Goal: Information Seeking & Learning: Understand process/instructions

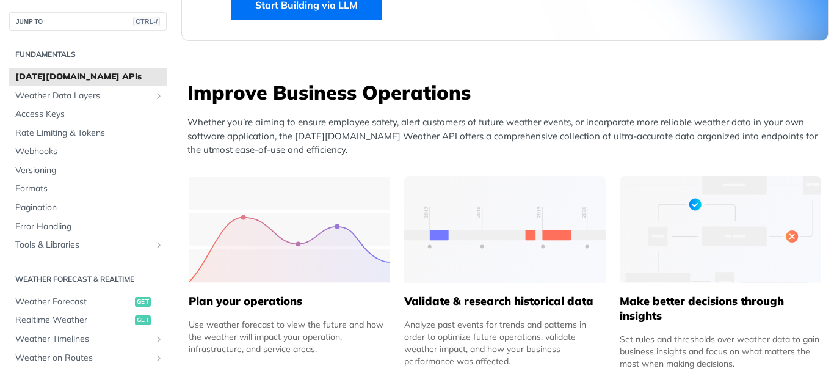
scroll to position [549, 0]
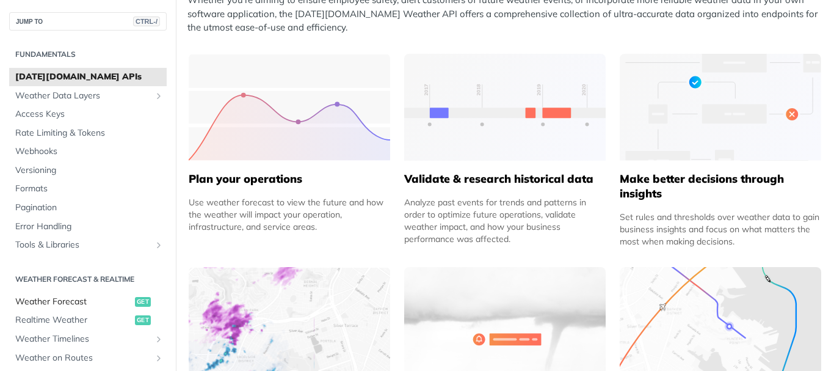
click at [73, 296] on span "Weather Forecast" at bounding box center [73, 301] width 117 height 12
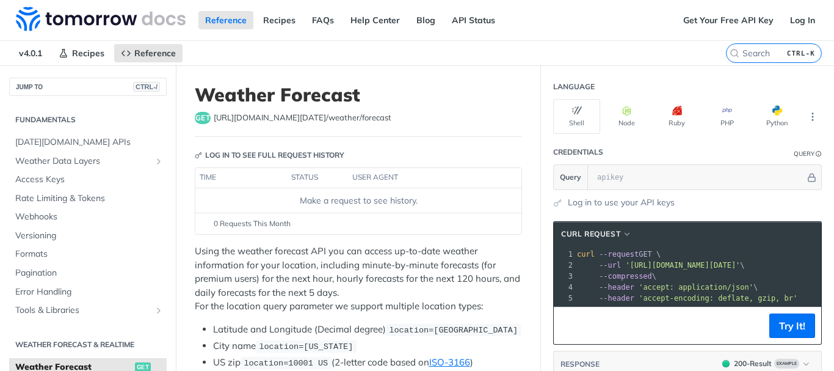
click at [289, 118] on span "[URL][DOMAIN_NAME][DATE] /weather/forecast" at bounding box center [303, 118] width 178 height 12
click at [457, 135] on header "Weather Forecast get [URL][DOMAIN_NAME][DATE] /weather/forecast" at bounding box center [358, 110] width 327 height 53
click at [622, 113] on icon "button" at bounding box center [627, 111] width 10 height 10
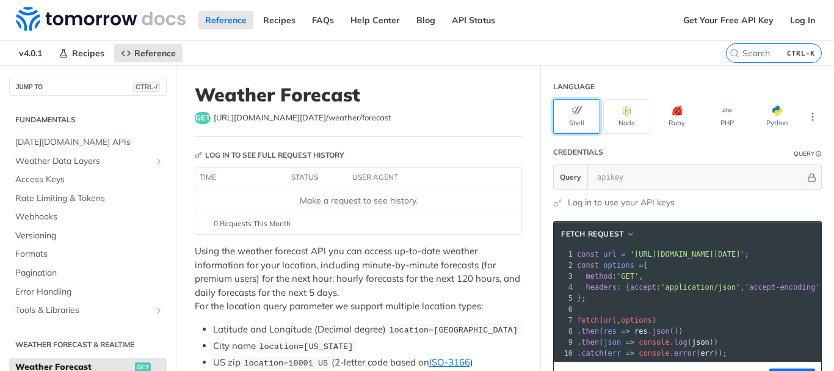
click at [576, 120] on button "Shell" at bounding box center [576, 116] width 47 height 35
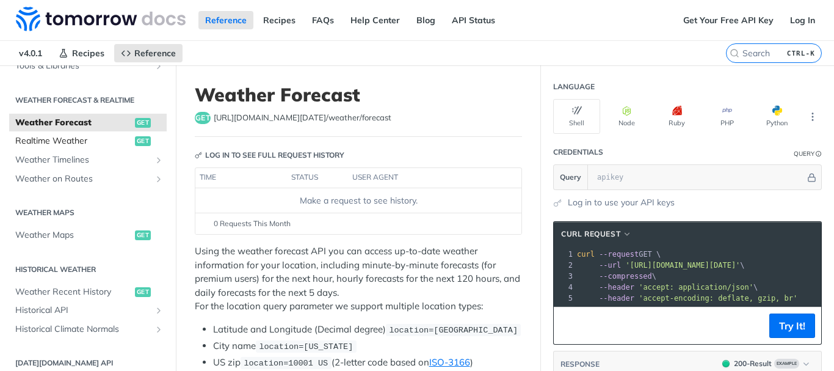
click at [61, 140] on span "Realtime Weather" at bounding box center [73, 141] width 117 height 12
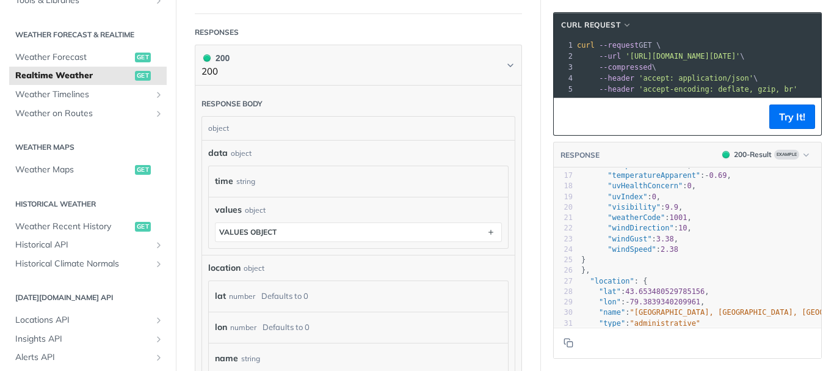
scroll to position [90, 0]
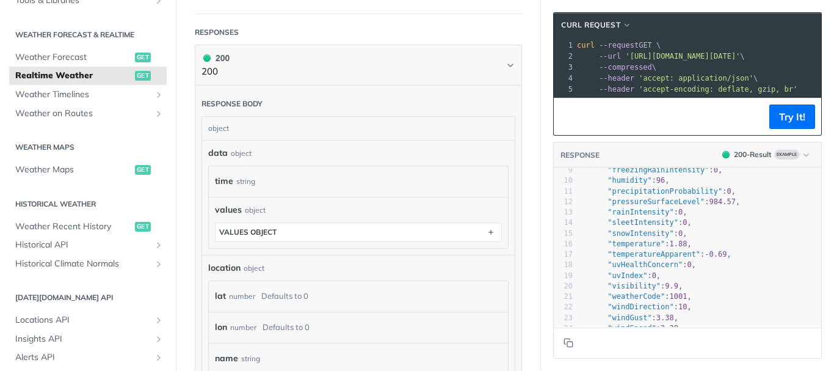
click at [733, 239] on pre ""snowIntensity" : 0 ," at bounding box center [735, 233] width 313 height 10
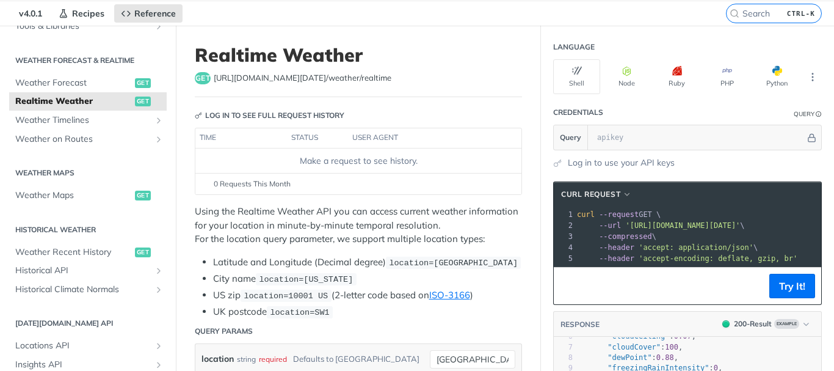
scroll to position [0, 0]
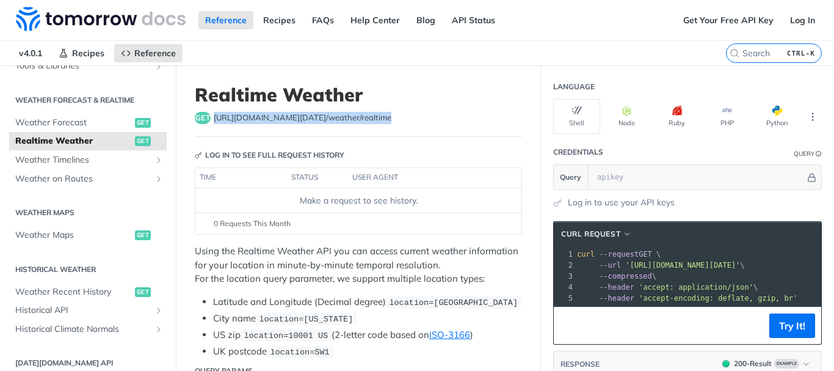
drag, startPoint x: 372, startPoint y: 117, endPoint x: 213, endPoint y: 121, distance: 158.8
click at [213, 121] on div "get [URL][DOMAIN_NAME][DATE] /weather/realtime" at bounding box center [358, 118] width 327 height 12
copy span "[URL][DOMAIN_NAME][DATE] /weather/realtime"
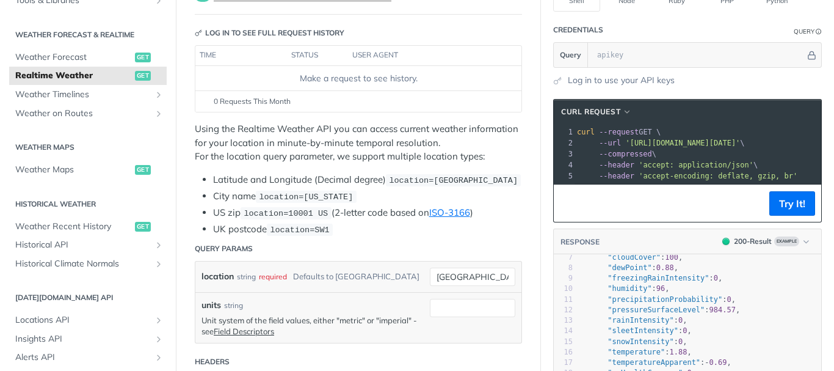
scroll to position [89, 0]
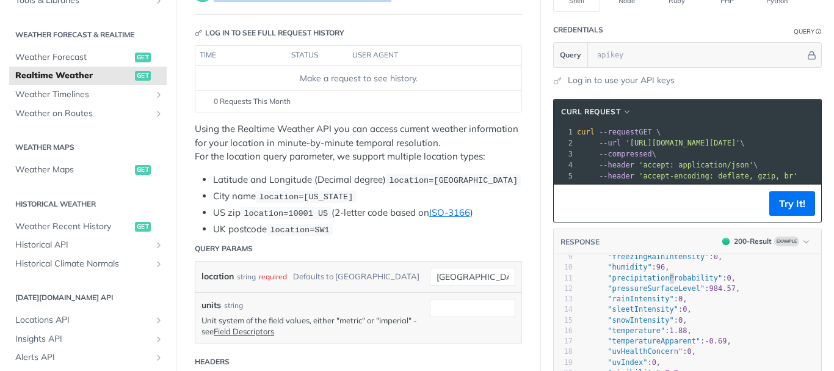
click at [659, 283] on pre ""precipitationProbability" : 0 ," at bounding box center [735, 278] width 313 height 10
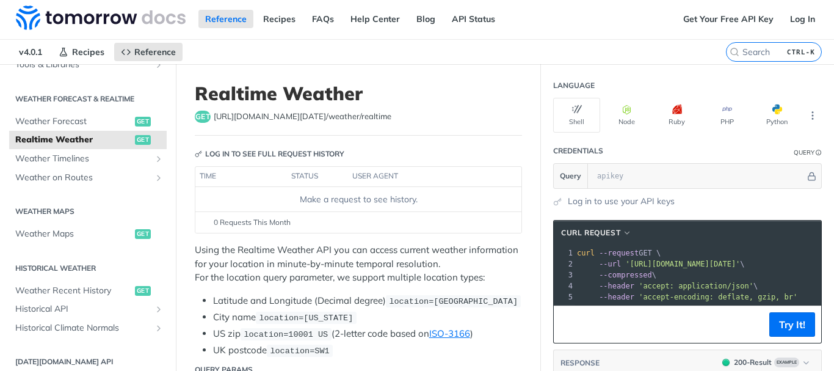
scroll to position [0, 0]
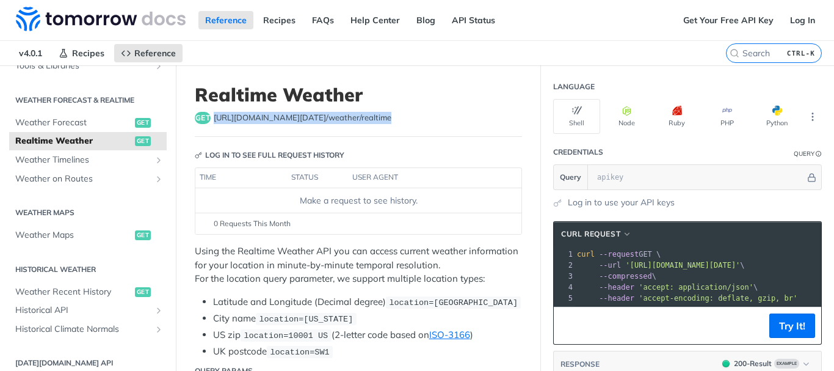
drag, startPoint x: 370, startPoint y: 118, endPoint x: 214, endPoint y: 124, distance: 155.8
click at [214, 124] on span "[URL][DOMAIN_NAME][DATE] /weather/realtime" at bounding box center [303, 118] width 178 height 12
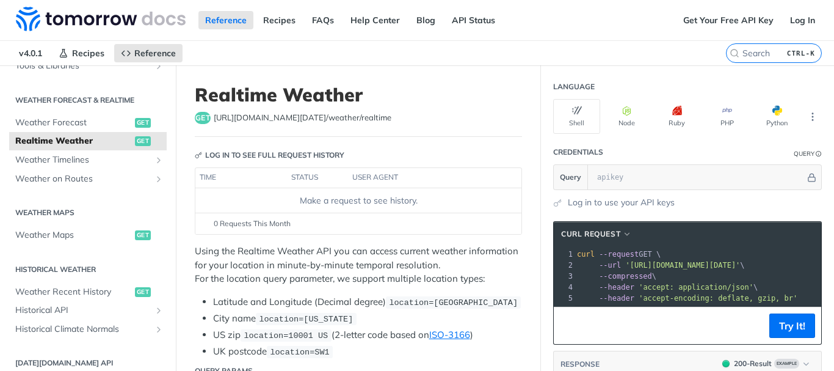
click at [498, 176] on th at bounding box center [509, 178] width 24 height 20
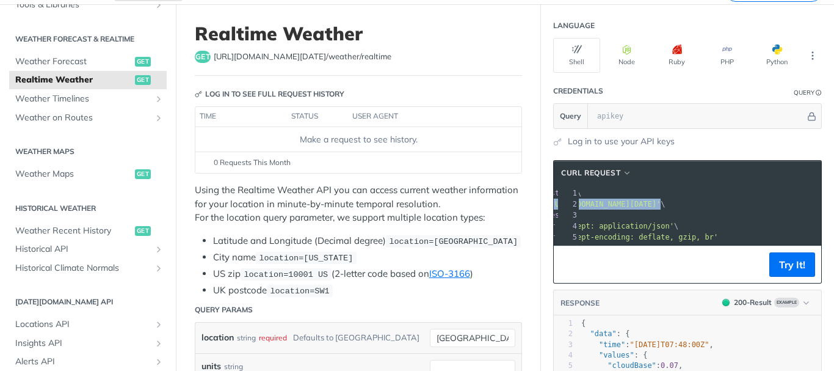
scroll to position [0, 89]
drag, startPoint x: 617, startPoint y: 204, endPoint x: 796, endPoint y: 206, distance: 179.5
click at [660, 206] on span "'[URL][DOMAIN_NAME][DATE]'" at bounding box center [603, 204] width 115 height 9
copy span "[URL][DOMAIN_NAME][DATE]"
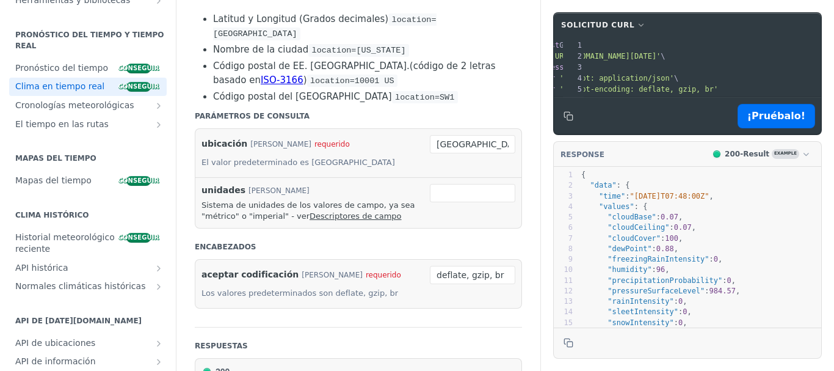
scroll to position [305, 0]
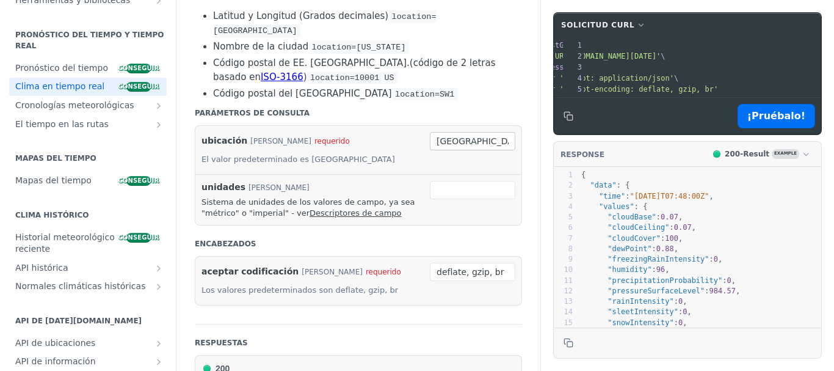
click at [479, 126] on div "ubicación [PERSON_NAME] requerido El valor predeterminado es Toronto [GEOGRAPHI…" at bounding box center [358, 150] width 326 height 48
drag, startPoint x: 465, startPoint y: 122, endPoint x: 385, endPoint y: 122, distance: 80.6
click at [385, 126] on div "ubicación [PERSON_NAME] requerido El valor predeterminado es Toronto toronto re…" at bounding box center [358, 150] width 326 height 48
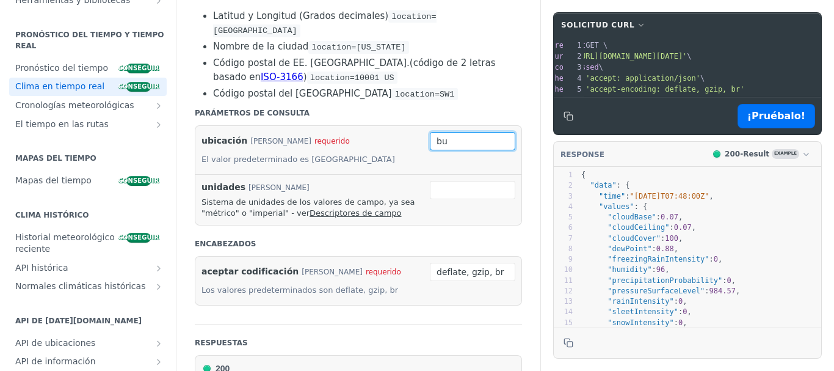
scroll to position [0, 62]
type input "[GEOGRAPHIC_DATA]"
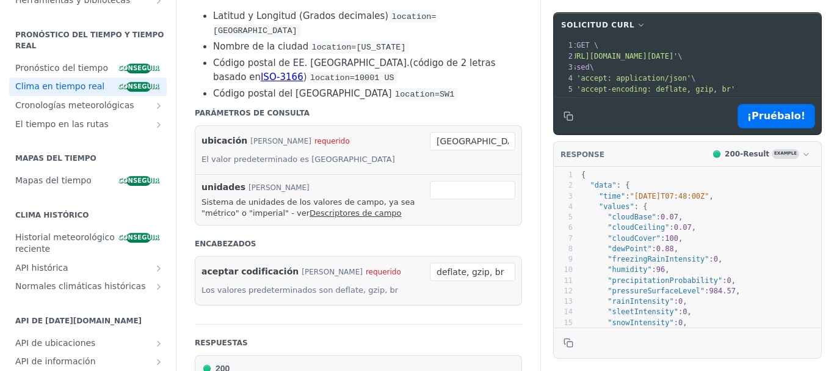
click at [455, 87] on li "Código postal del [GEOGRAPHIC_DATA] location=SW1" at bounding box center [367, 94] width 309 height 14
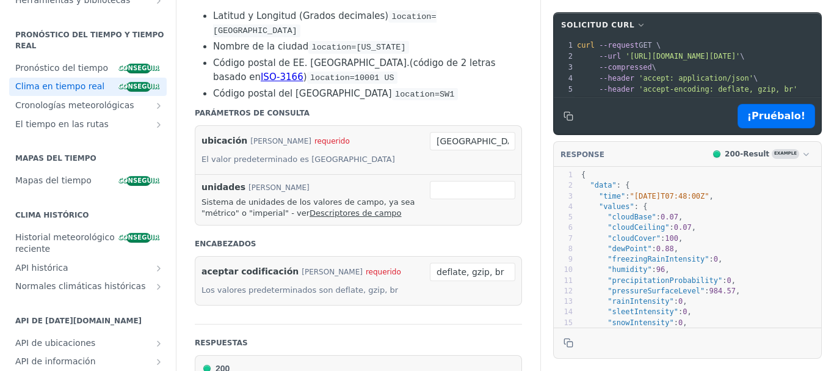
drag, startPoint x: 798, startPoint y: 57, endPoint x: 617, endPoint y: 57, distance: 180.7
click at [625, 57] on span "'[URL][DOMAIN_NAME][DATE]'" at bounding box center [682, 56] width 115 height 9
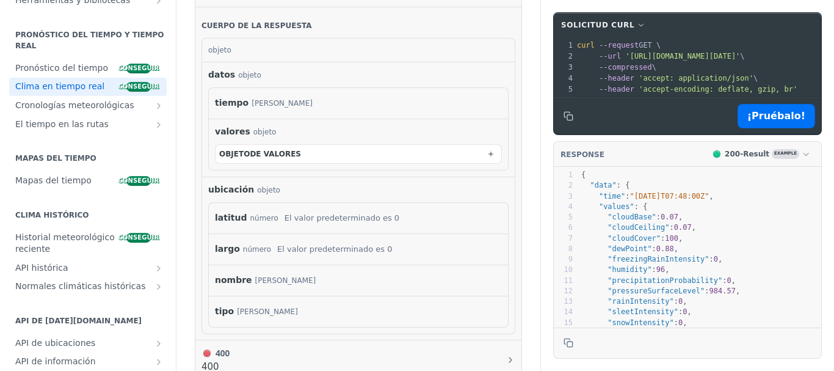
scroll to position [671, 0]
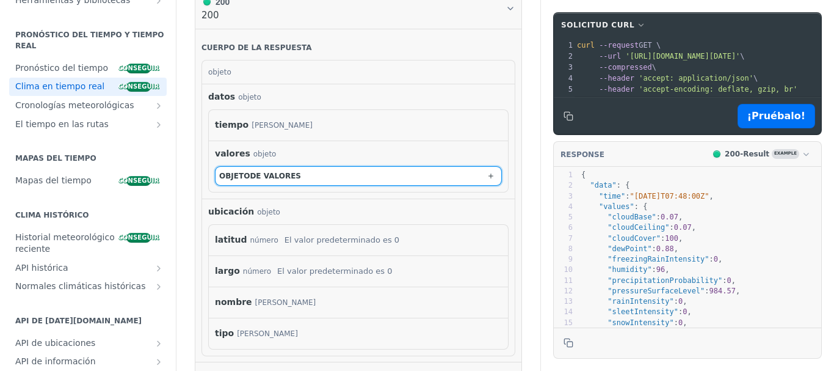
click at [386, 167] on button "objeto de valores" at bounding box center [358, 176] width 286 height 18
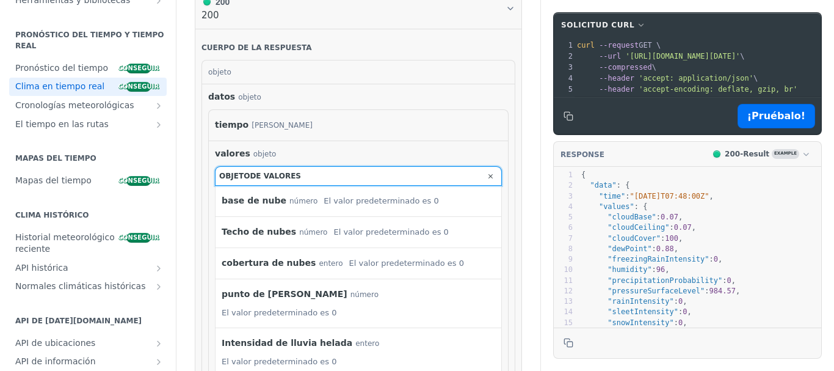
click at [392, 167] on button "objeto de valores" at bounding box center [358, 176] width 286 height 18
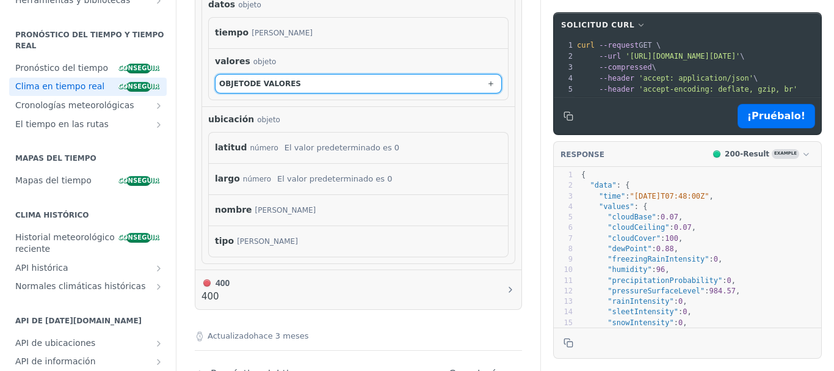
scroll to position [855, 0]
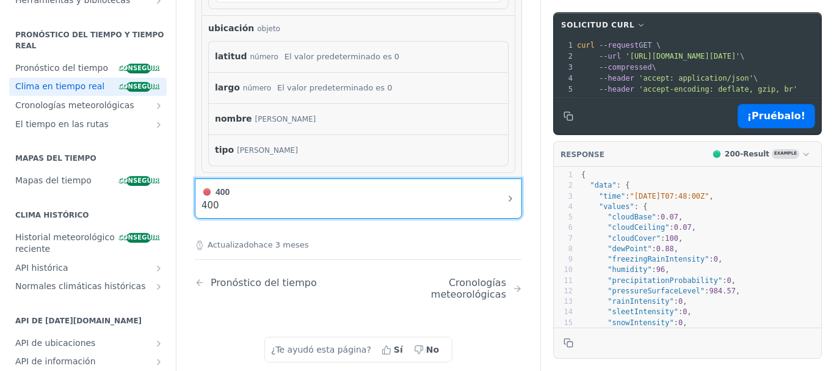
click at [458, 185] on button "400 400" at bounding box center [358, 198] width 314 height 27
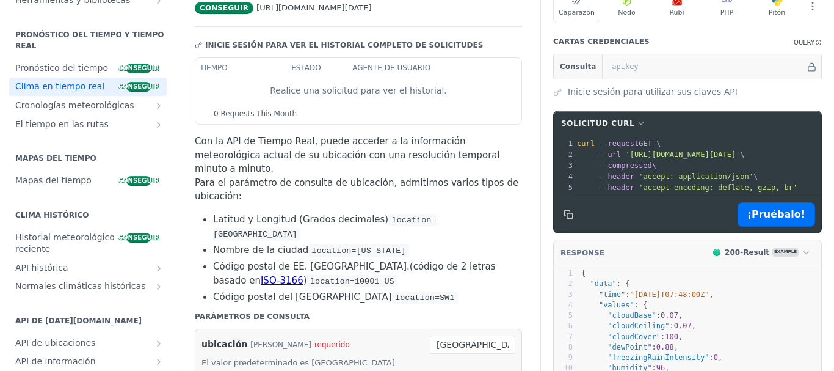
scroll to position [99, 0]
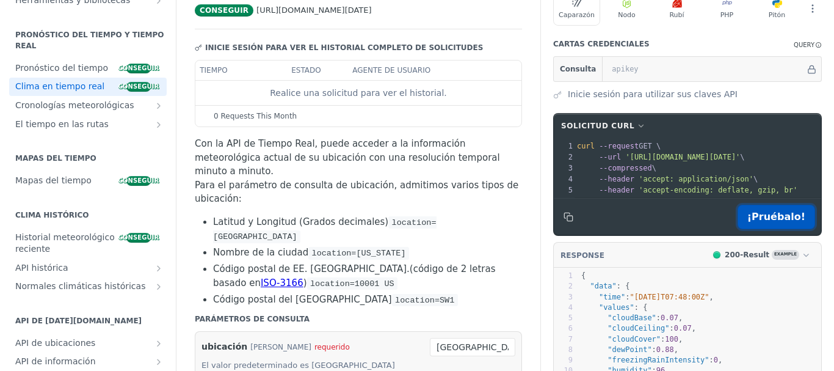
click at [772, 227] on button "¡Pruébalo!" at bounding box center [776, 216] width 78 height 24
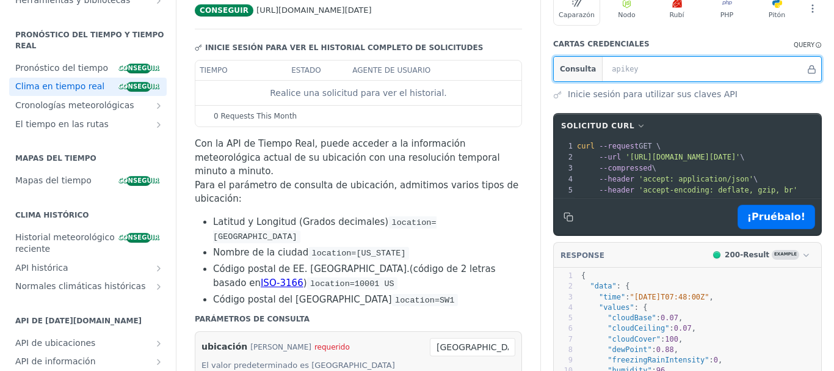
click at [622, 79] on input "text" at bounding box center [706, 69] width 200 height 24
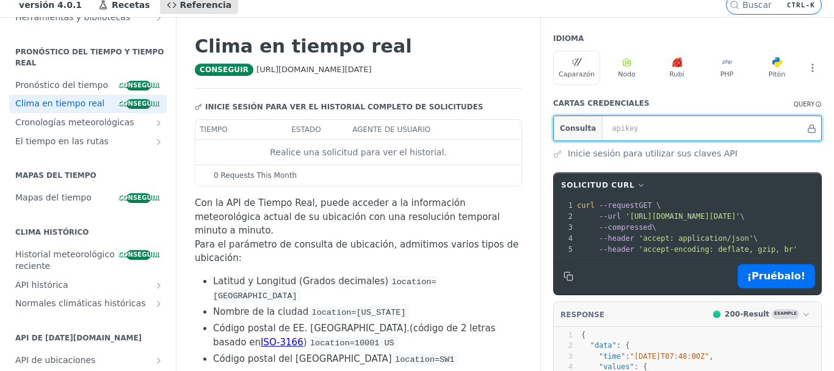
scroll to position [61, 0]
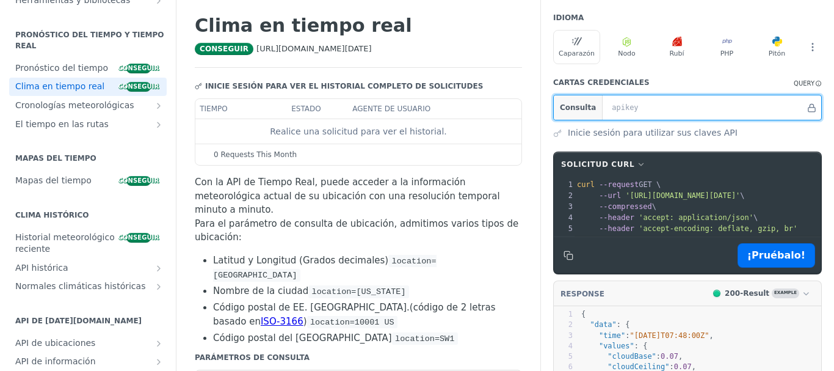
click at [640, 111] on input "text" at bounding box center [706, 107] width 200 height 24
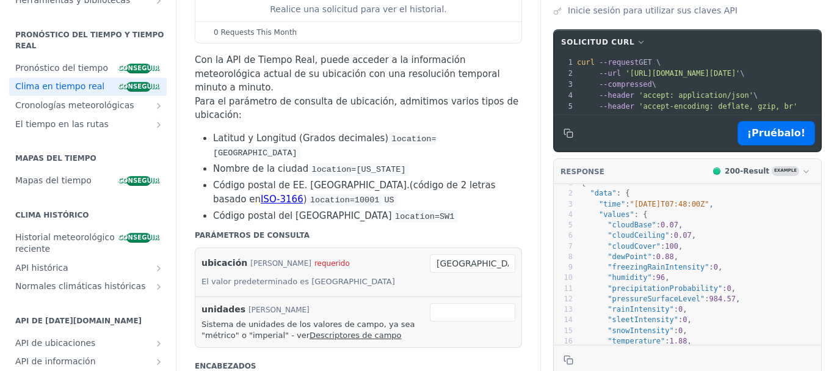
scroll to position [0, 0]
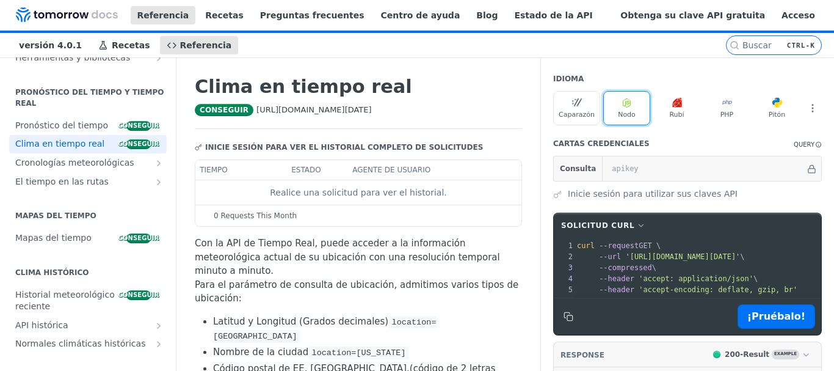
click at [618, 118] on font "Nodo" at bounding box center [627, 114] width 18 height 8
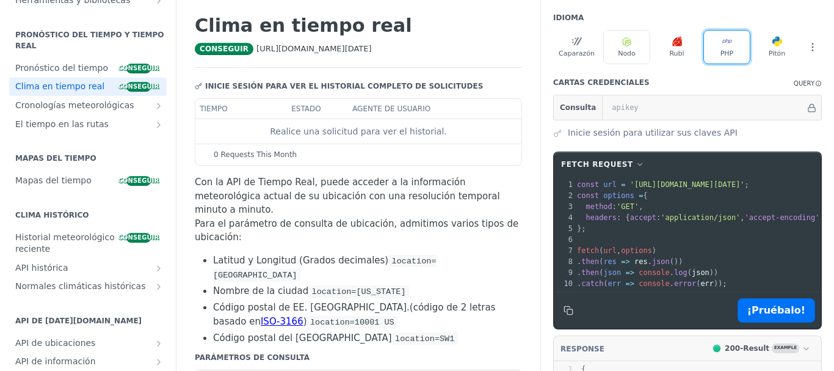
click at [720, 57] on font "PHP" at bounding box center [726, 53] width 13 height 8
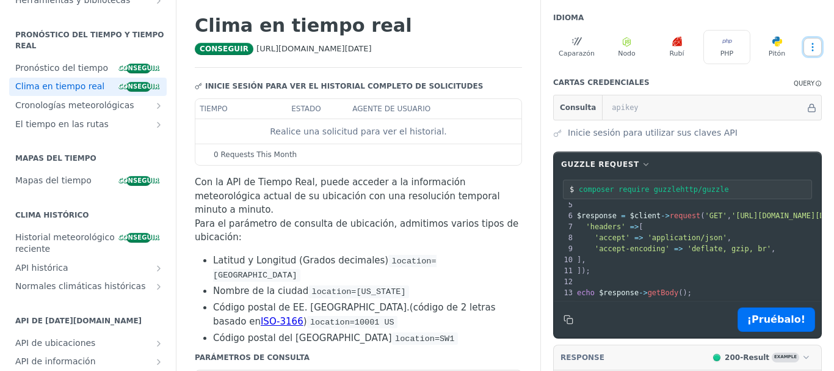
click at [812, 51] on icon "Más puntos suspensivos" at bounding box center [812, 46] width 1 height 7
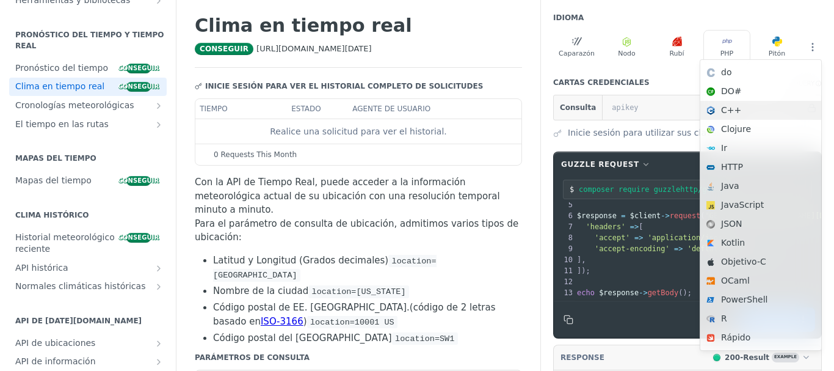
click at [731, 120] on div "C++" at bounding box center [760, 110] width 121 height 19
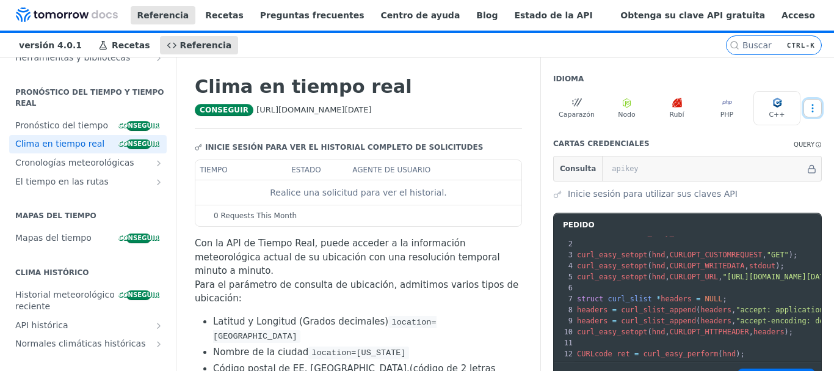
click at [806, 117] on button "Más idiomas" at bounding box center [812, 108] width 18 height 18
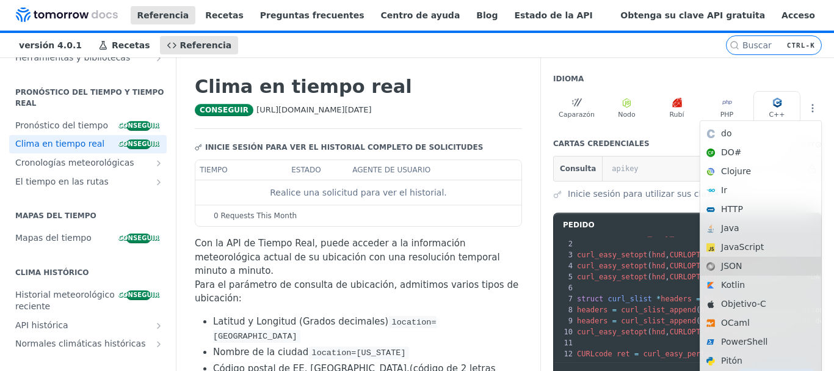
click at [759, 272] on font "JSON" at bounding box center [768, 265] width 94 height 13
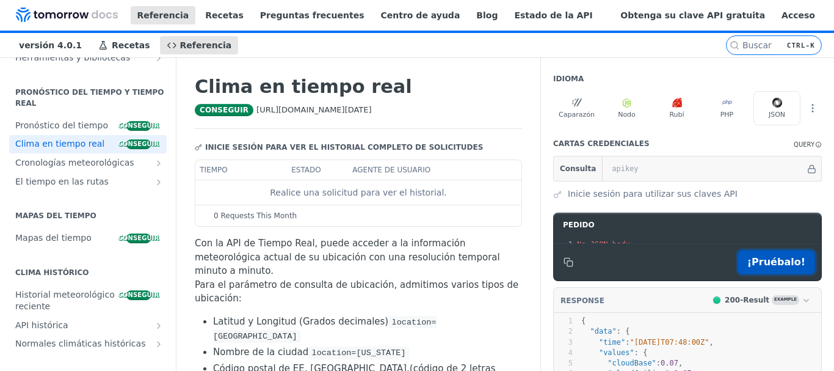
click at [770, 267] on font "¡Pruébalo!" at bounding box center [776, 262] width 58 height 12
click at [807, 114] on icon "Más puntos suspensivos" at bounding box center [812, 108] width 11 height 11
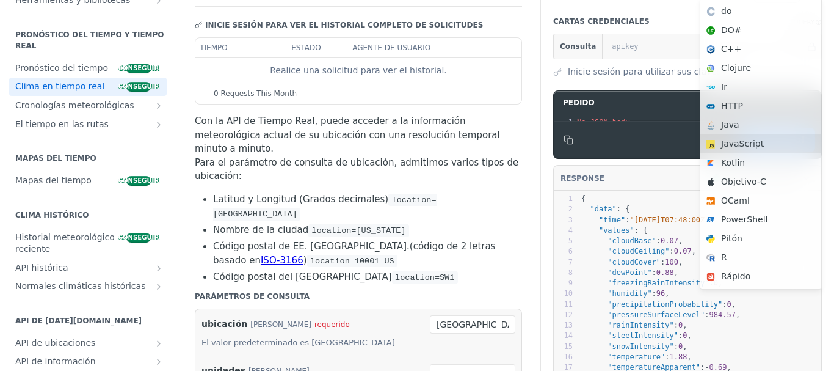
click at [736, 148] on font "JavaScript" at bounding box center [742, 144] width 43 height 10
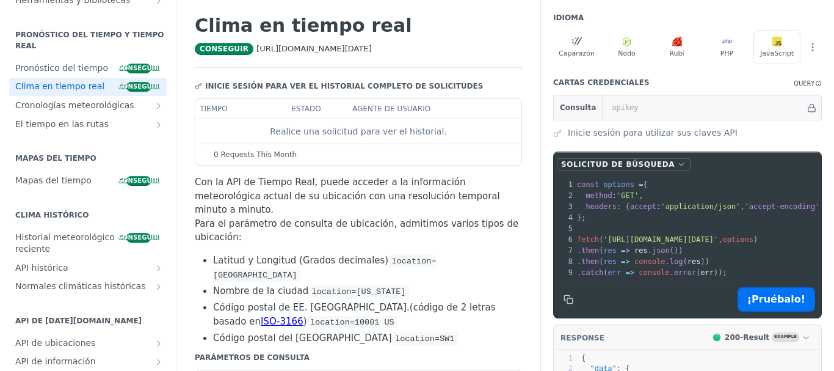
click at [677, 168] on span "button" at bounding box center [681, 164] width 9 height 9
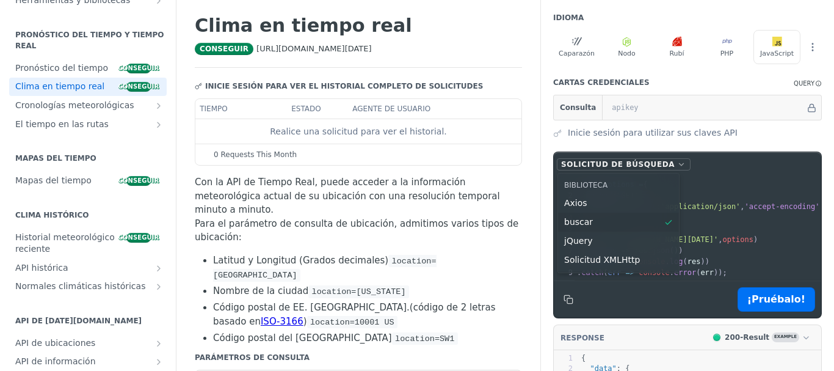
click at [677, 168] on span "button" at bounding box center [681, 164] width 9 height 9
